Goal: Task Accomplishment & Management: Use online tool/utility

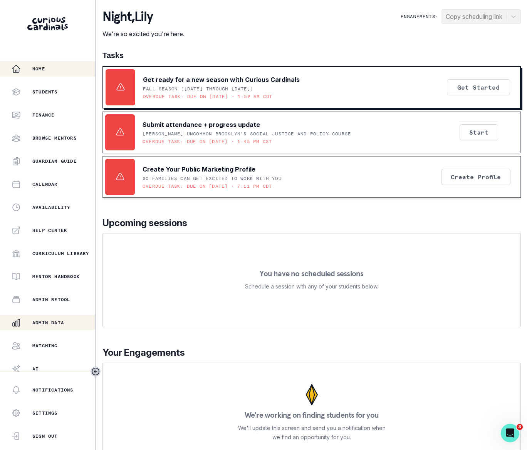
click at [50, 321] on p "Admin Data" at bounding box center [48, 323] width 32 height 6
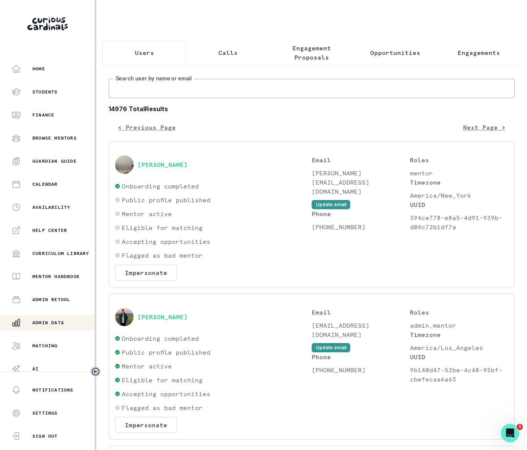
click at [178, 93] on input "Search user by name or email" at bounding box center [312, 88] width 406 height 19
paste input "[PERSON_NAME]"
type input "[PERSON_NAME]"
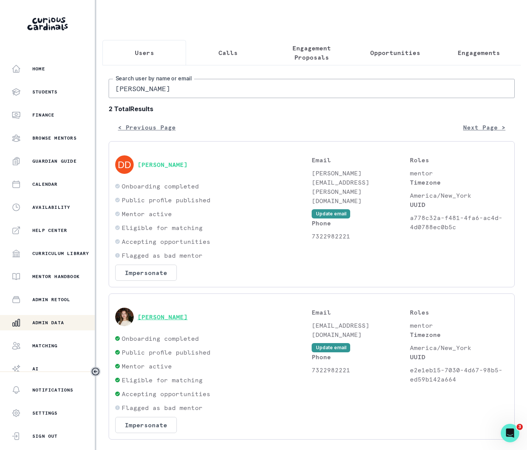
click at [162, 321] on button "[PERSON_NAME]" at bounding box center [162, 317] width 50 height 8
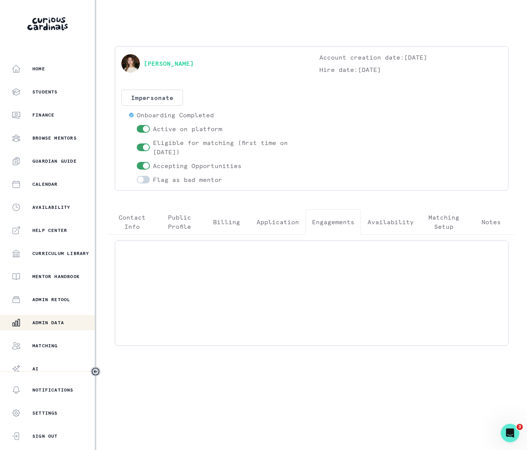
click at [324, 226] on p "Engagements" at bounding box center [333, 222] width 42 height 9
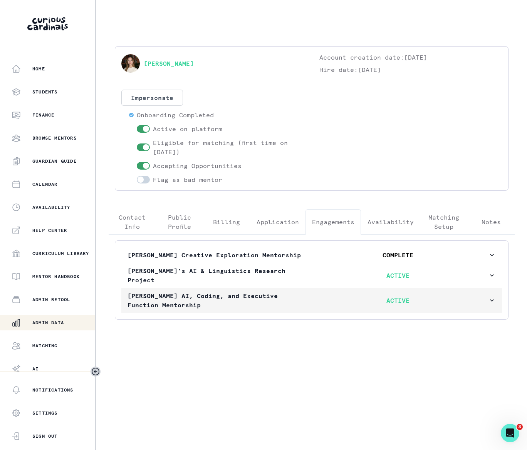
click at [494, 297] on icon "button" at bounding box center [492, 301] width 8 height 8
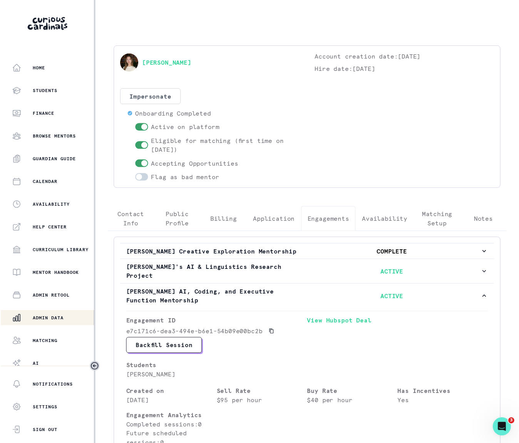
scroll to position [11, 0]
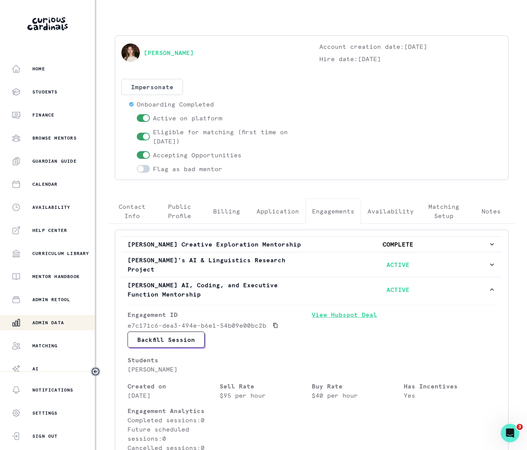
click at [336, 310] on link "View Hubspot Deal" at bounding box center [403, 321] width 184 height 22
click at [342, 310] on link "View Hubspot Deal" at bounding box center [403, 321] width 184 height 22
click at [52, 322] on p "Admin Data" at bounding box center [48, 323] width 32 height 6
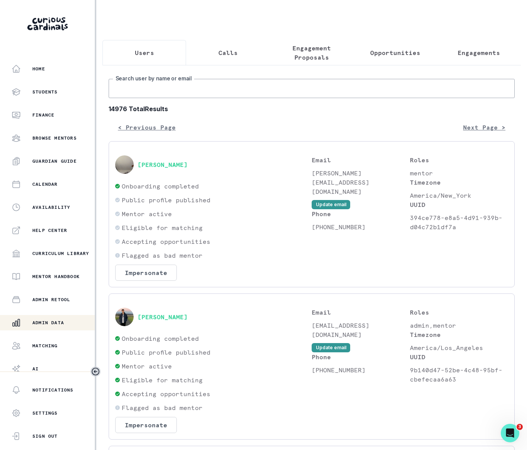
click at [149, 98] on input "Search user by name or email" at bounding box center [312, 88] width 406 height 19
type input "[PERSON_NAME]"
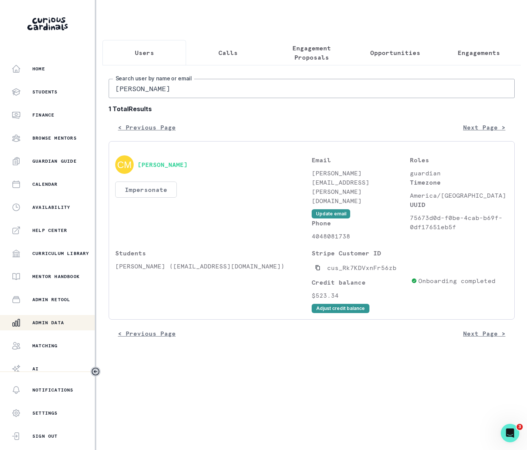
click at [149, 198] on button "Impersonate" at bounding box center [146, 190] width 62 height 16
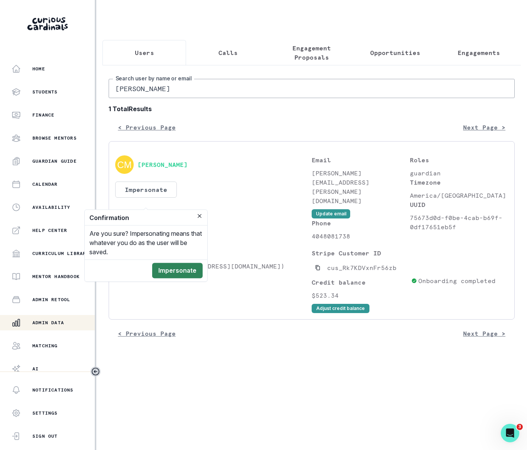
click at [167, 269] on button "Impersonate" at bounding box center [177, 270] width 50 height 15
